Goal: Answer question/provide support

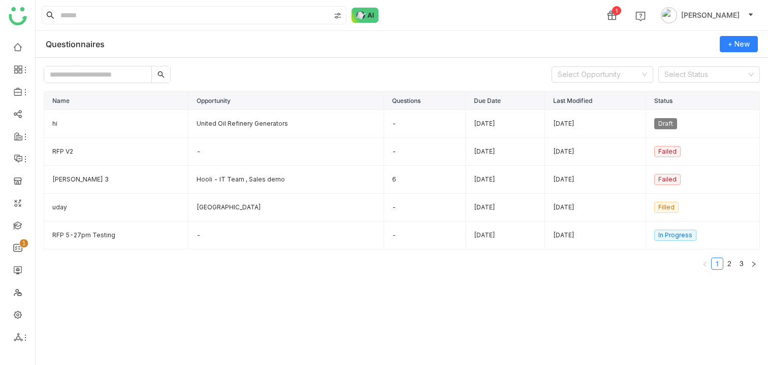
click at [233, 32] on div "Questionnaires + New" at bounding box center [402, 44] width 732 height 27
click at [153, 179] on td "[PERSON_NAME] 3" at bounding box center [116, 180] width 144 height 28
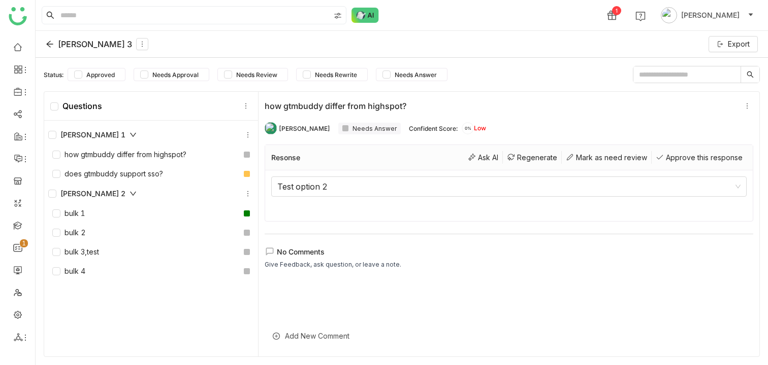
click at [295, 336] on div "Add New Comment" at bounding box center [508, 336] width 488 height 25
click at [312, 286] on div at bounding box center [508, 305] width 488 height 50
